Goal: Complete application form

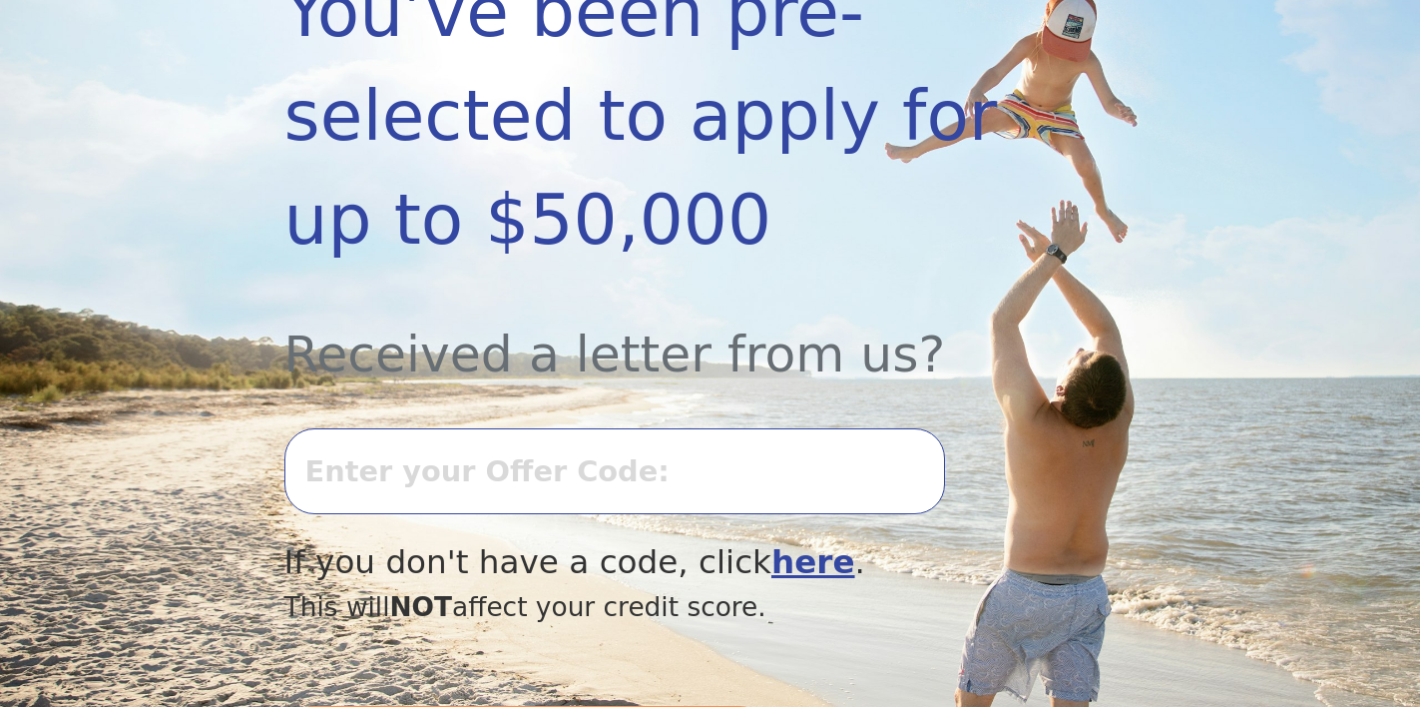
scroll to position [486, 0]
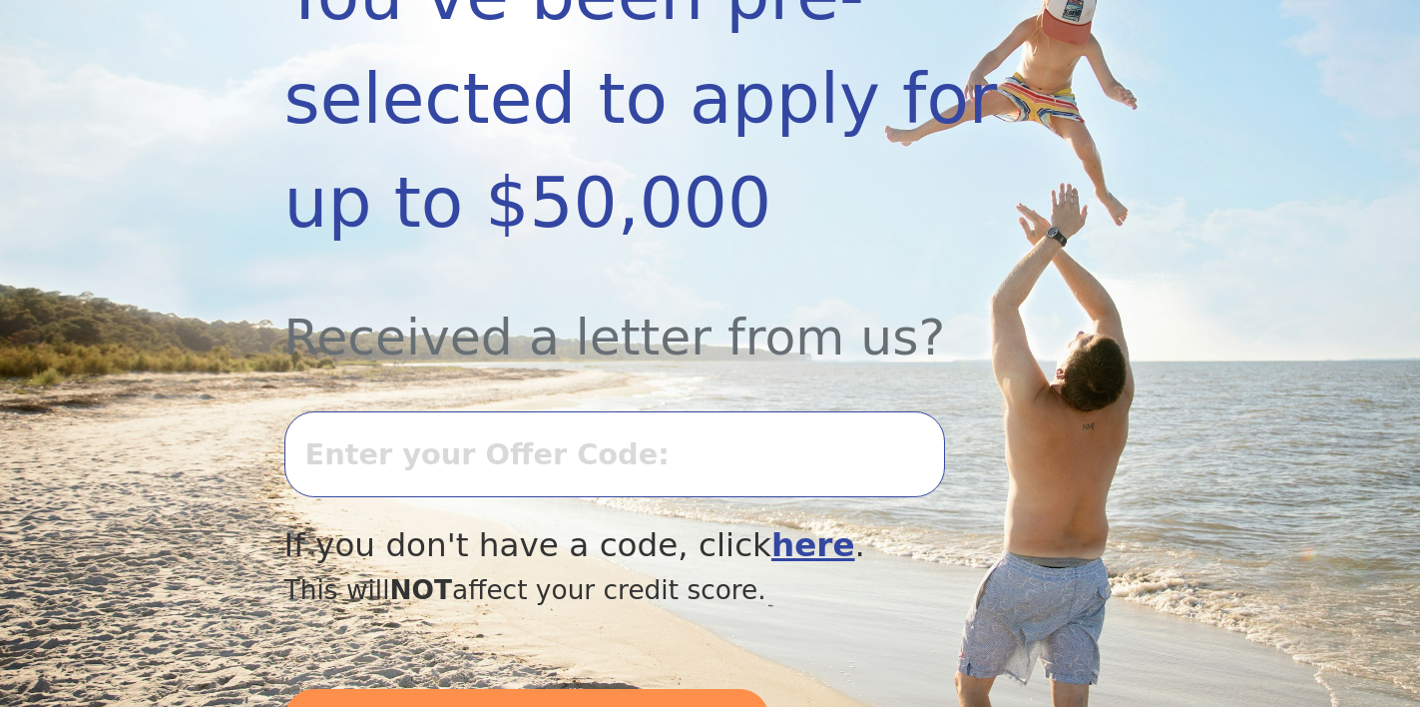
click at [488, 457] on input "text" at bounding box center [614, 454] width 661 height 86
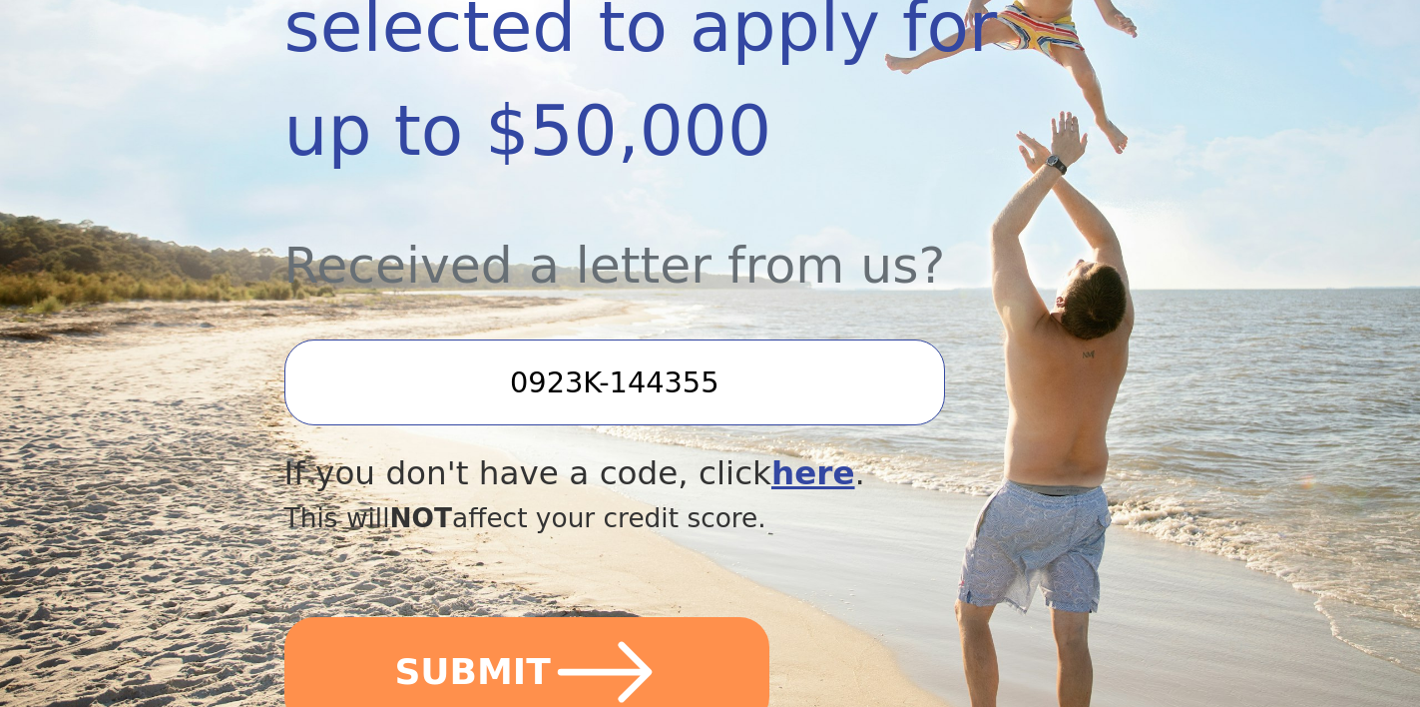
scroll to position [559, 0]
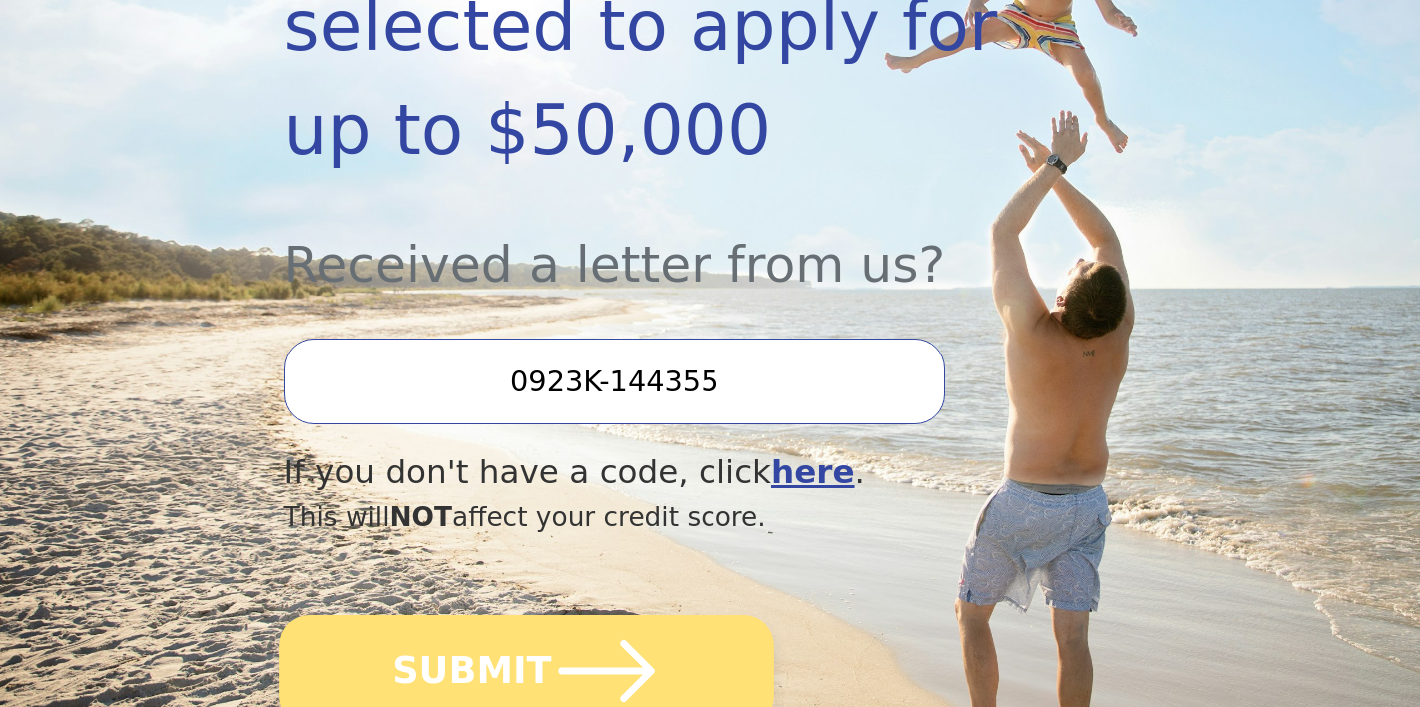
type input "0923K-144355"
click at [646, 656] on icon "submit" at bounding box center [606, 671] width 110 height 110
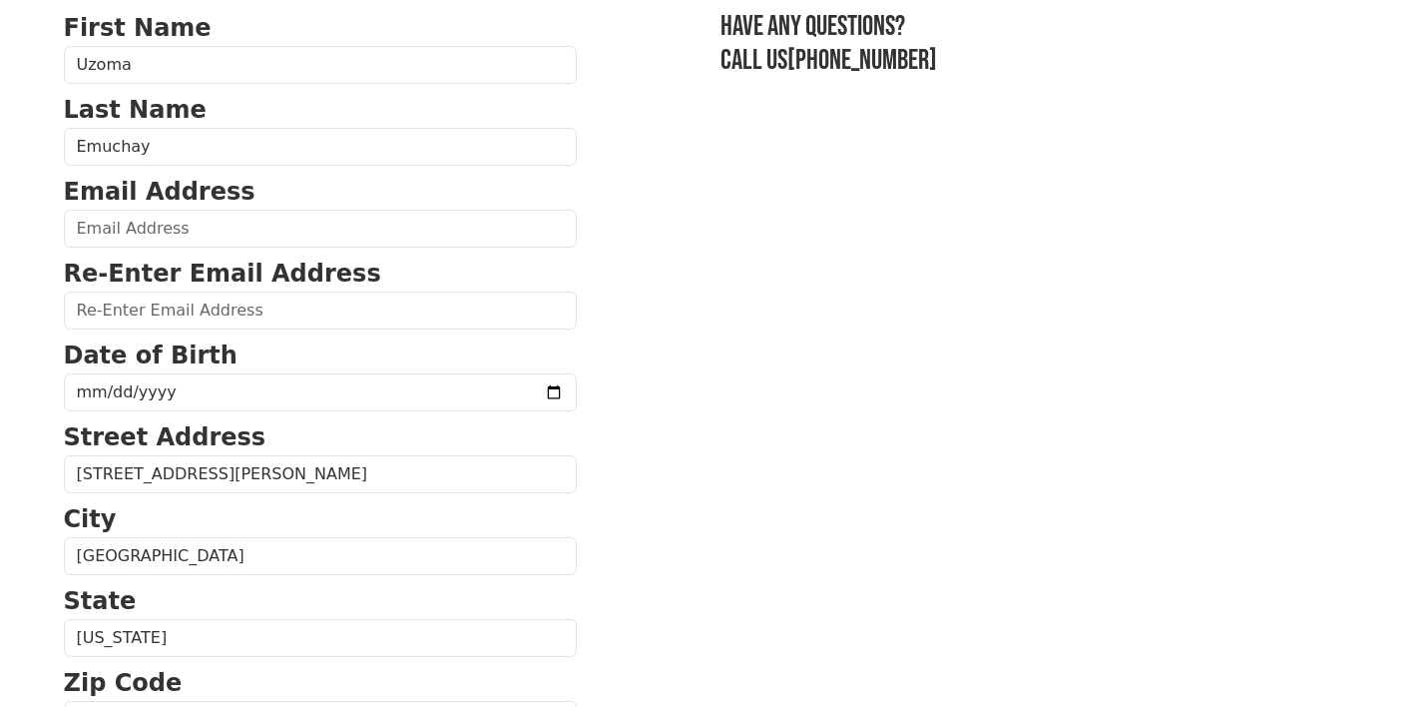
scroll to position [160, 0]
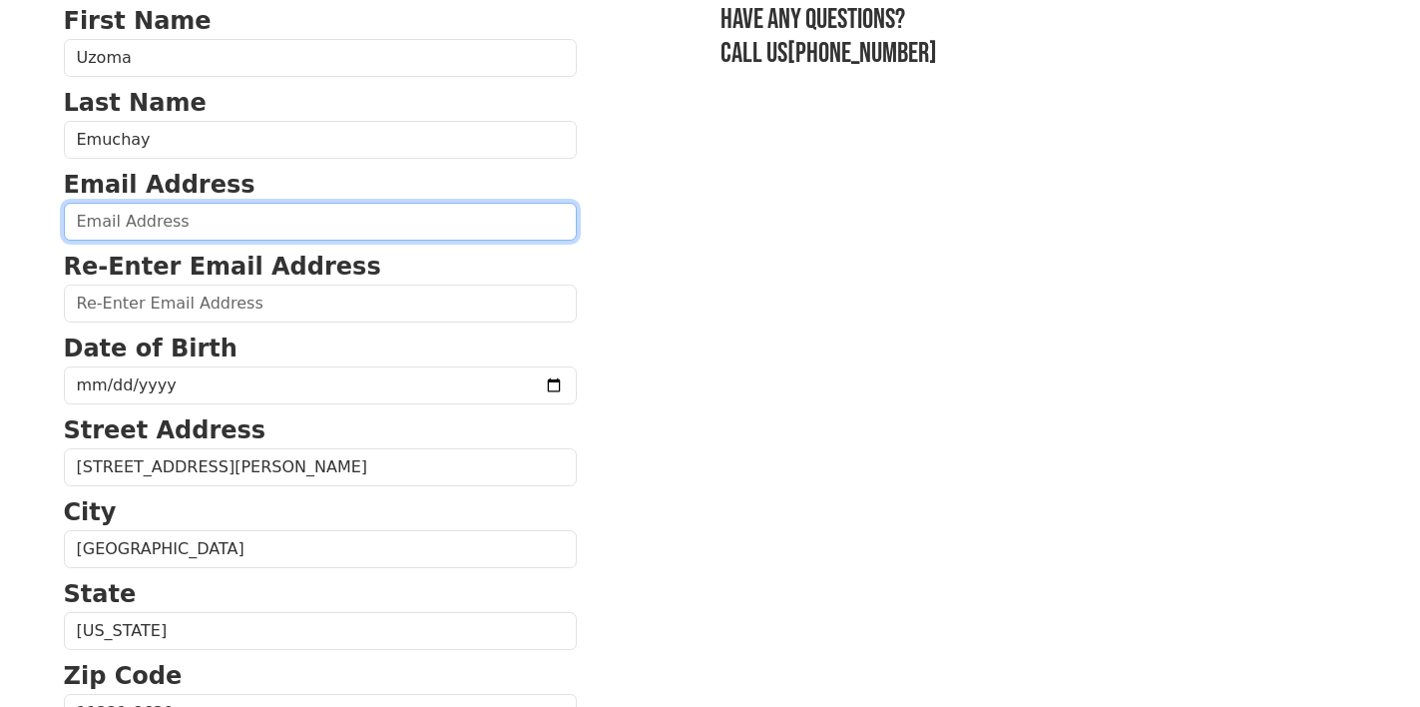
click at [256, 227] on input "email" at bounding box center [320, 222] width 513 height 38
type input "uzomaemuchay@gmail.com"
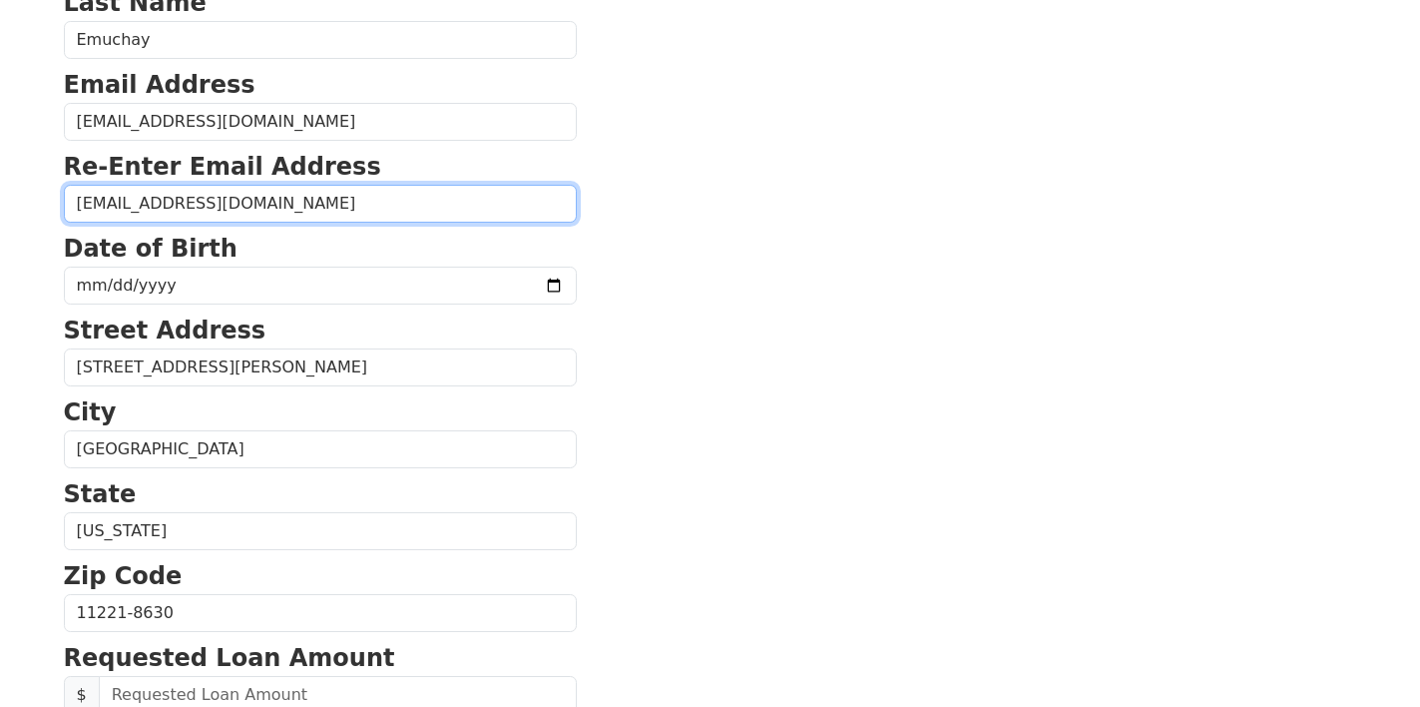
scroll to position [283, 0]
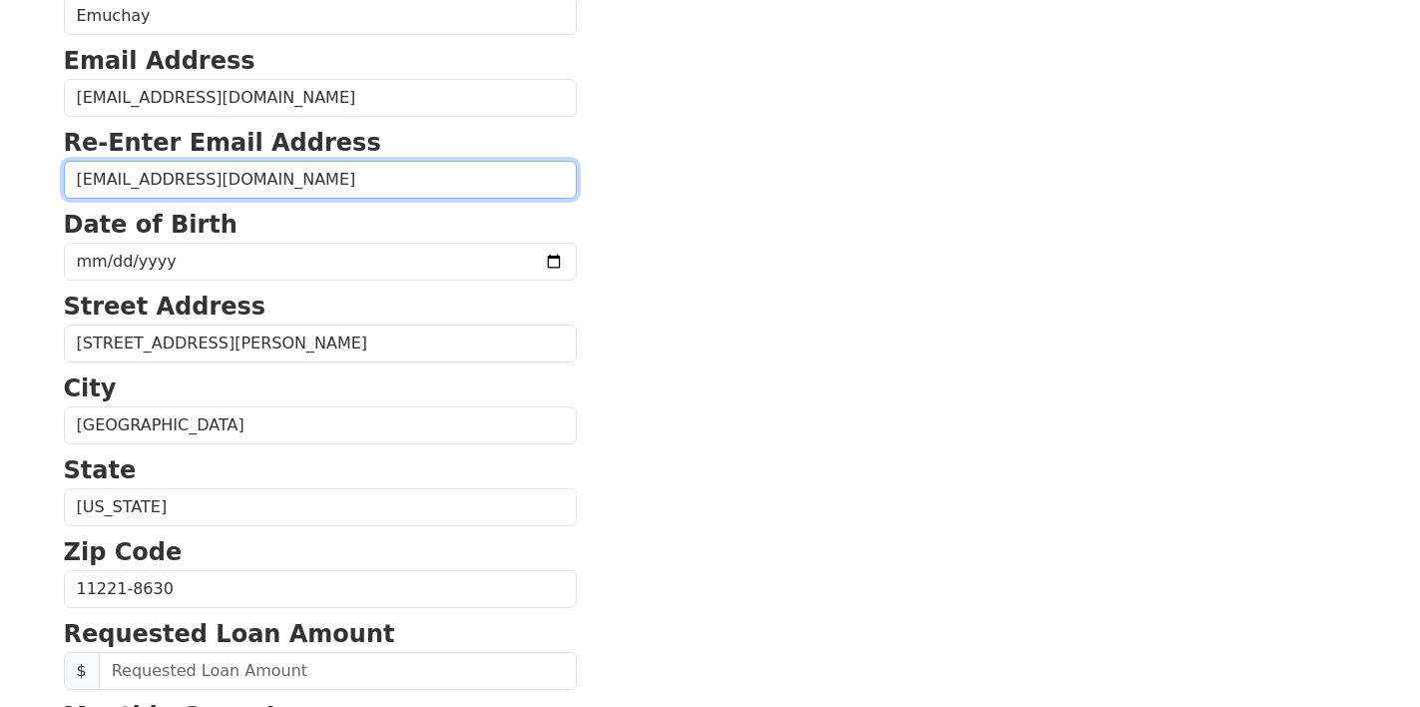
type input "uzomaemuchay@gmail.com"
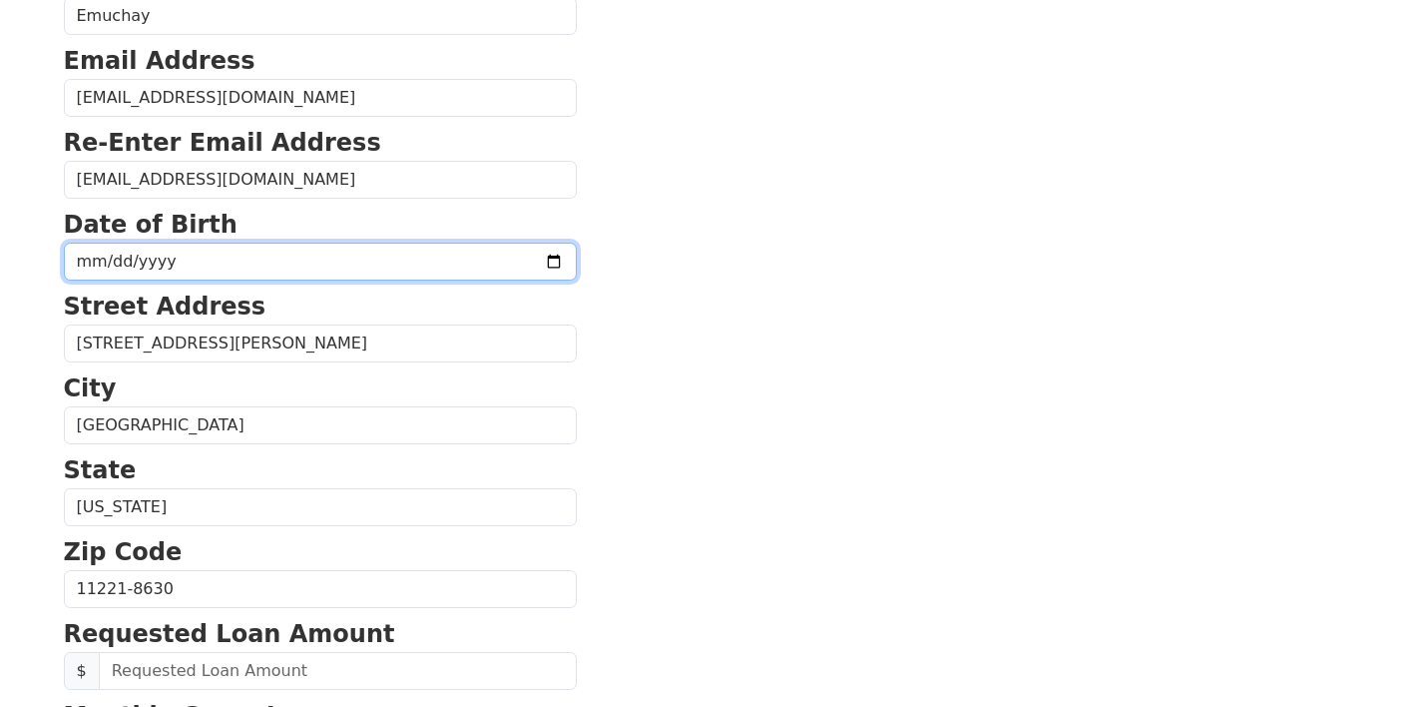
click at [505, 255] on input "date" at bounding box center [320, 262] width 513 height 38
type input "1995-05-02"
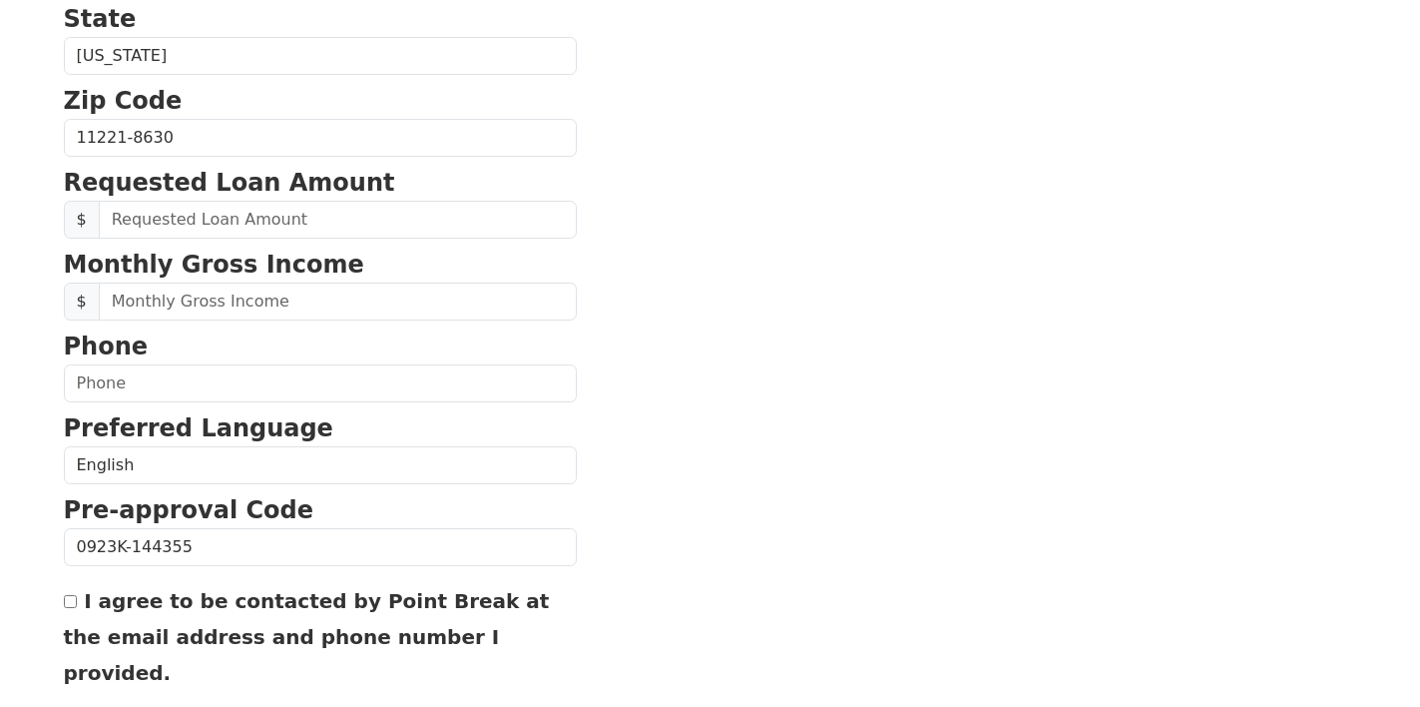
scroll to position [742, 0]
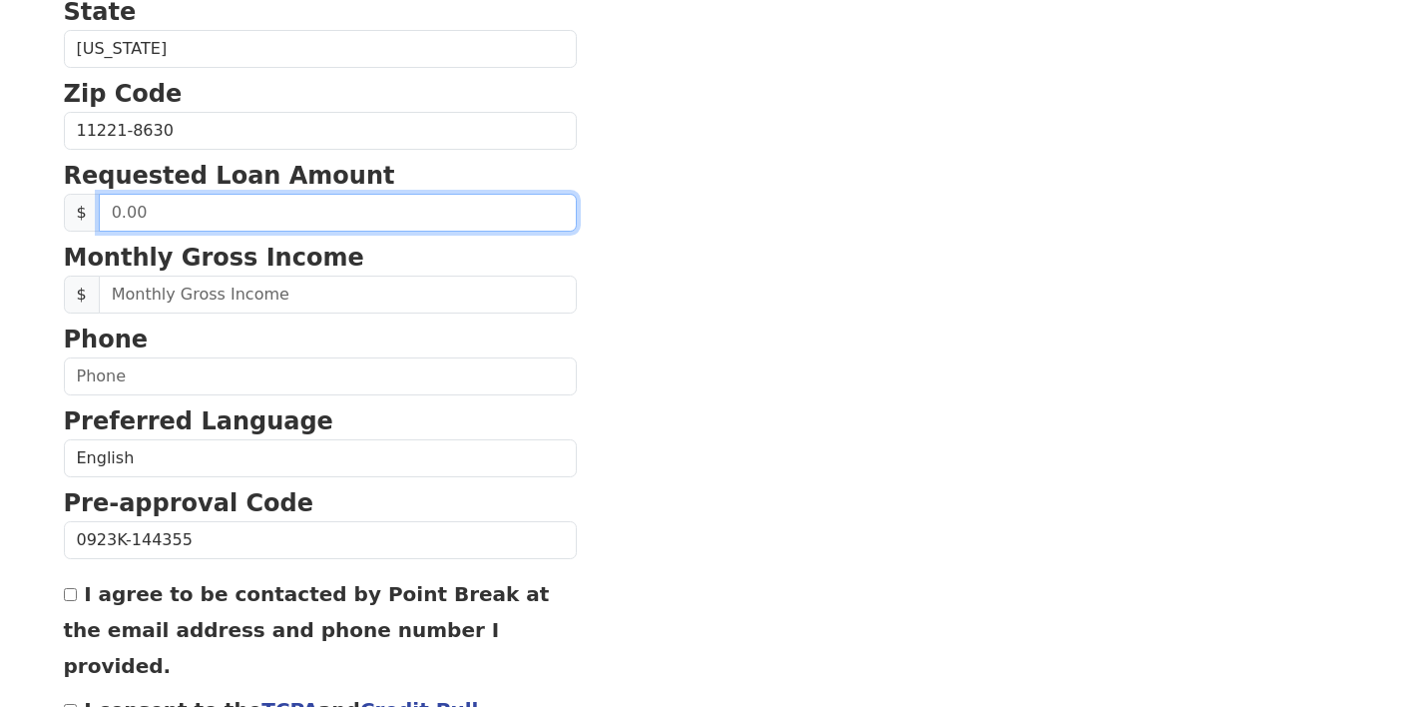
click at [281, 210] on input "text" at bounding box center [338, 213] width 478 height 38
type input "20,000.00"
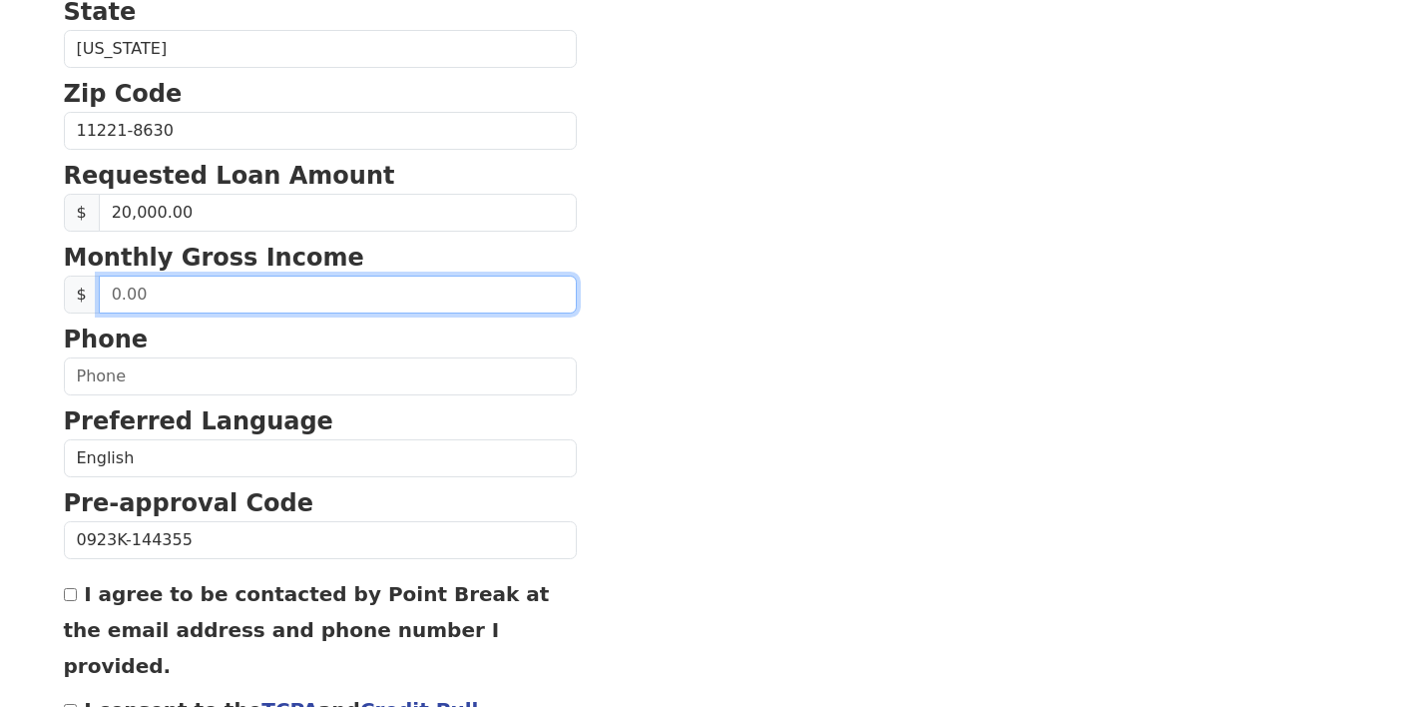
click at [245, 294] on input "text" at bounding box center [338, 294] width 478 height 38
type input "14,000.00"
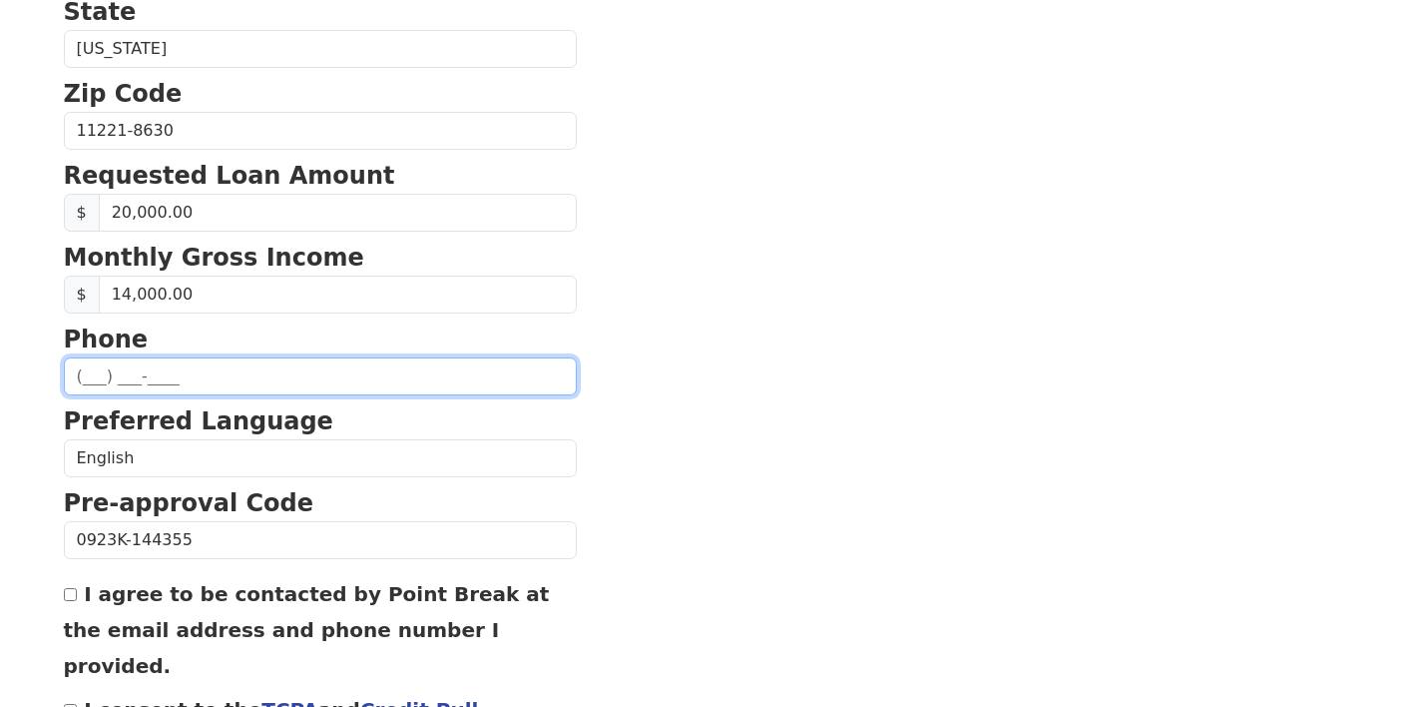
click at [263, 385] on input "text" at bounding box center [320, 376] width 513 height 38
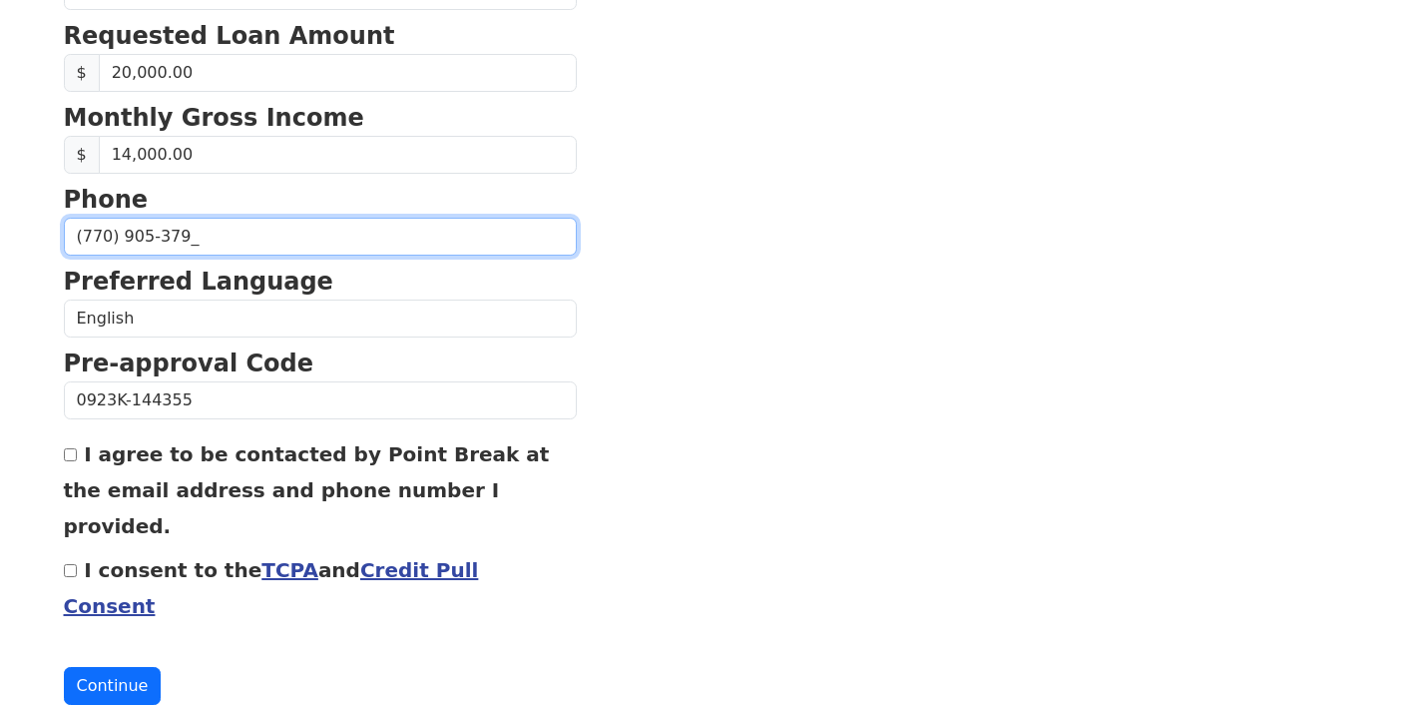
type input "(770) 905-3795"
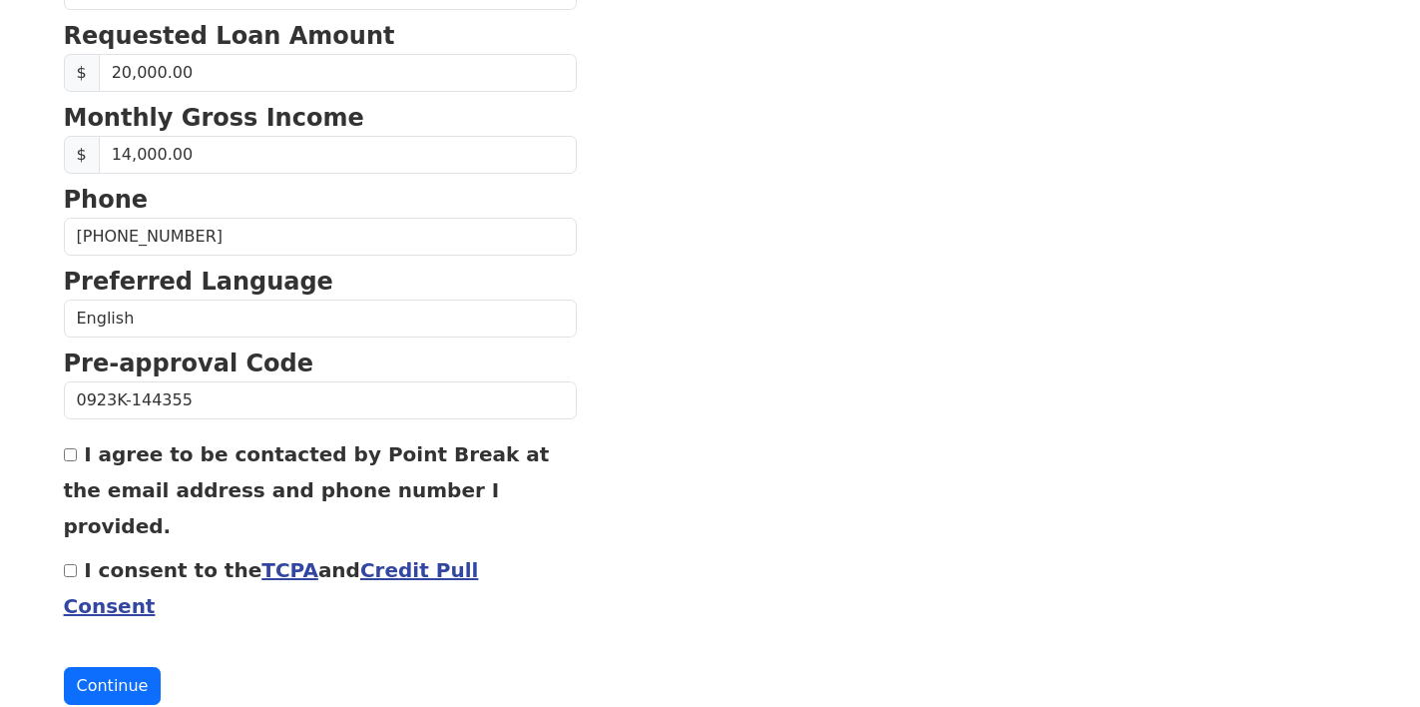
click at [77, 458] on div "I agree to be contacted by Point Break at the email address and phone number I …" at bounding box center [320, 489] width 513 height 108
click at [66, 454] on input "I agree to be contacted by Point Break at the email address and phone number I …" at bounding box center [70, 454] width 13 height 13
checkbox input "true"
click at [69, 564] on input "I consent to the TCPA and Credit Pull Consent" at bounding box center [70, 570] width 13 height 13
checkbox input "true"
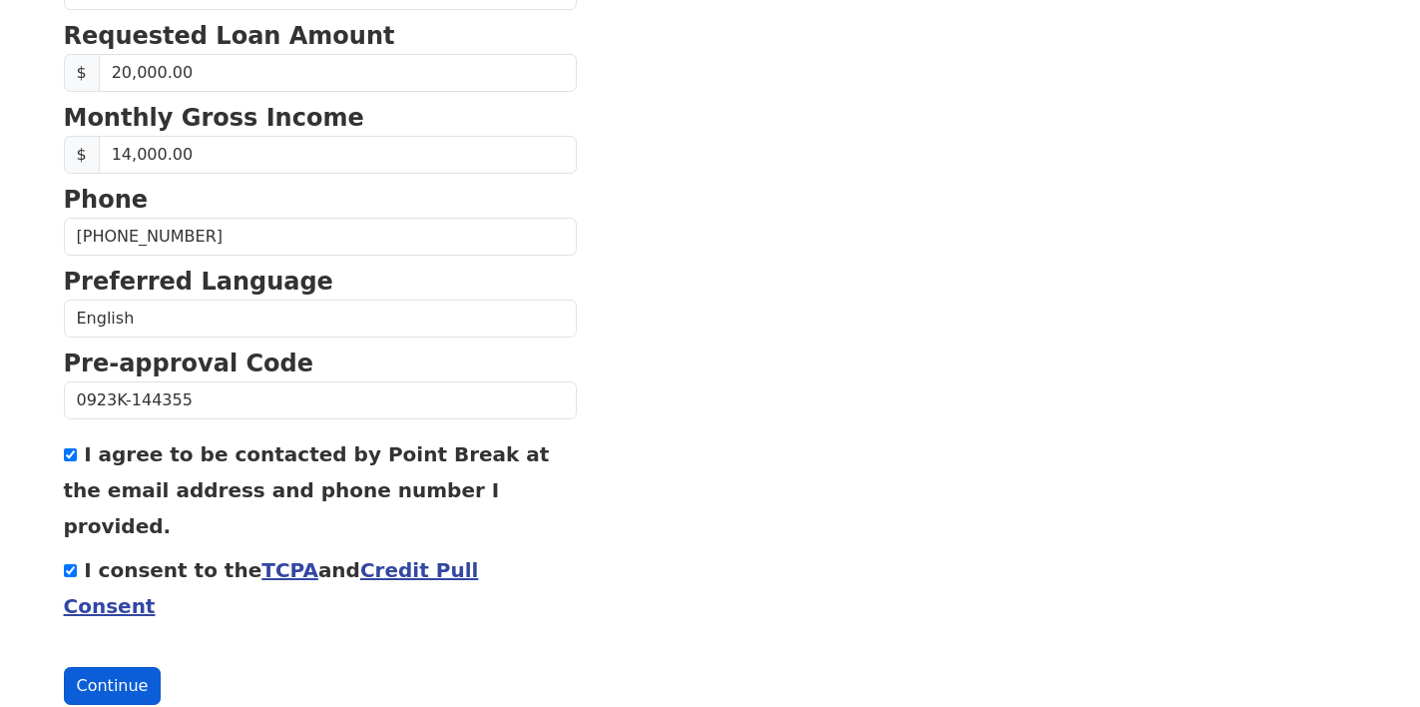
click at [110, 667] on button "Continue" at bounding box center [113, 686] width 98 height 38
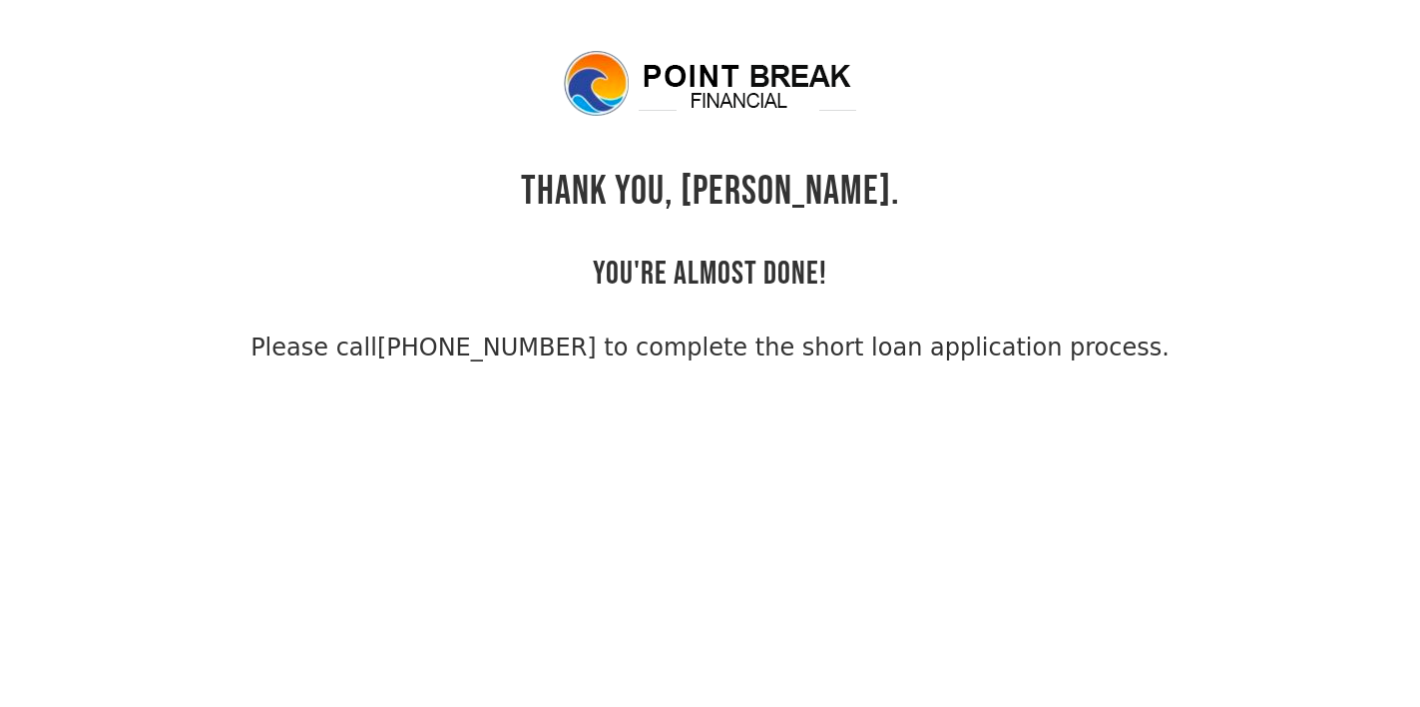
scroll to position [48, 0]
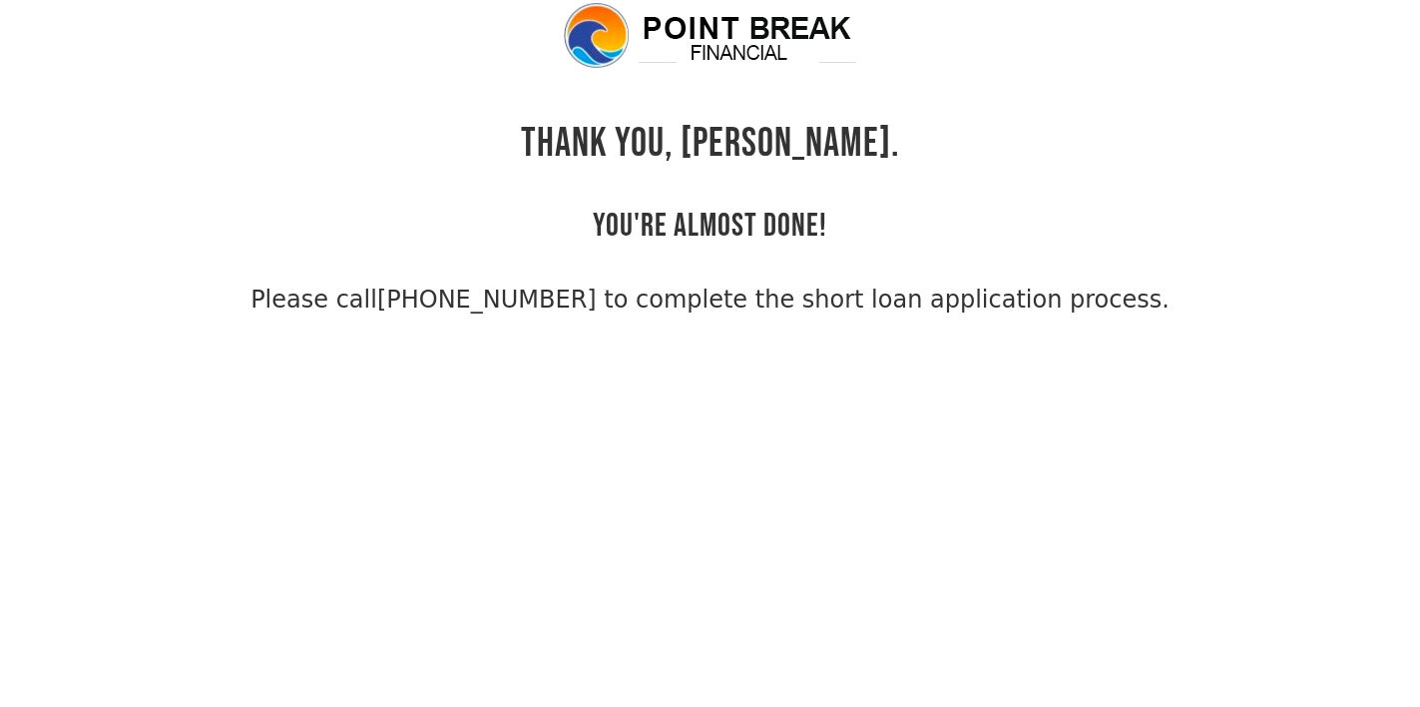
click at [506, 293] on link "[PHONE_NUMBER] to complete the short loan application process." at bounding box center [773, 299] width 793 height 28
